Goal: Navigation & Orientation: Find specific page/section

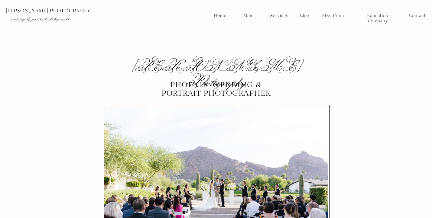
click at [272, 16] on nav "Services" at bounding box center [279, 15] width 22 height 5
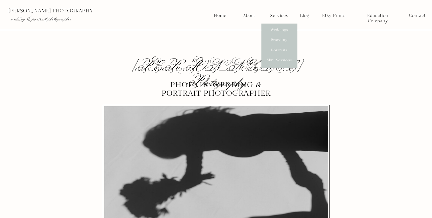
click at [282, 29] on nav "Weddings" at bounding box center [279, 29] width 22 height 5
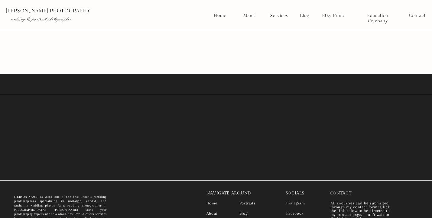
scroll to position [5094, 0]
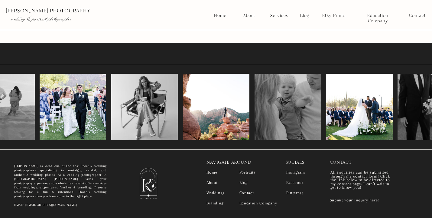
click at [250, 172] on nav "Portraits" at bounding box center [250, 173] width 23 height 4
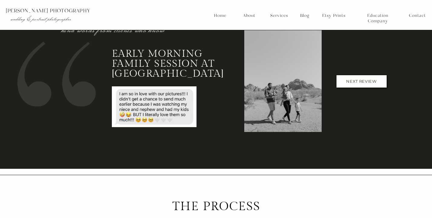
scroll to position [3995, 0]
